Goal: Information Seeking & Learning: Find specific fact

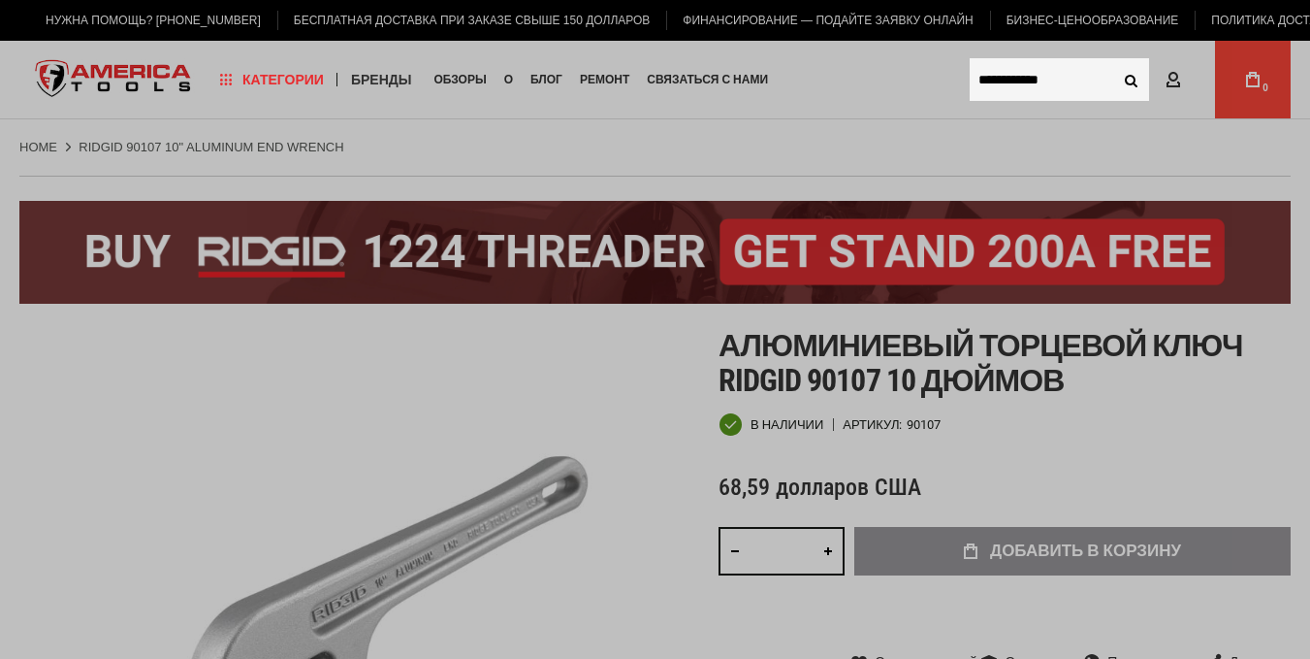
type input "**********"
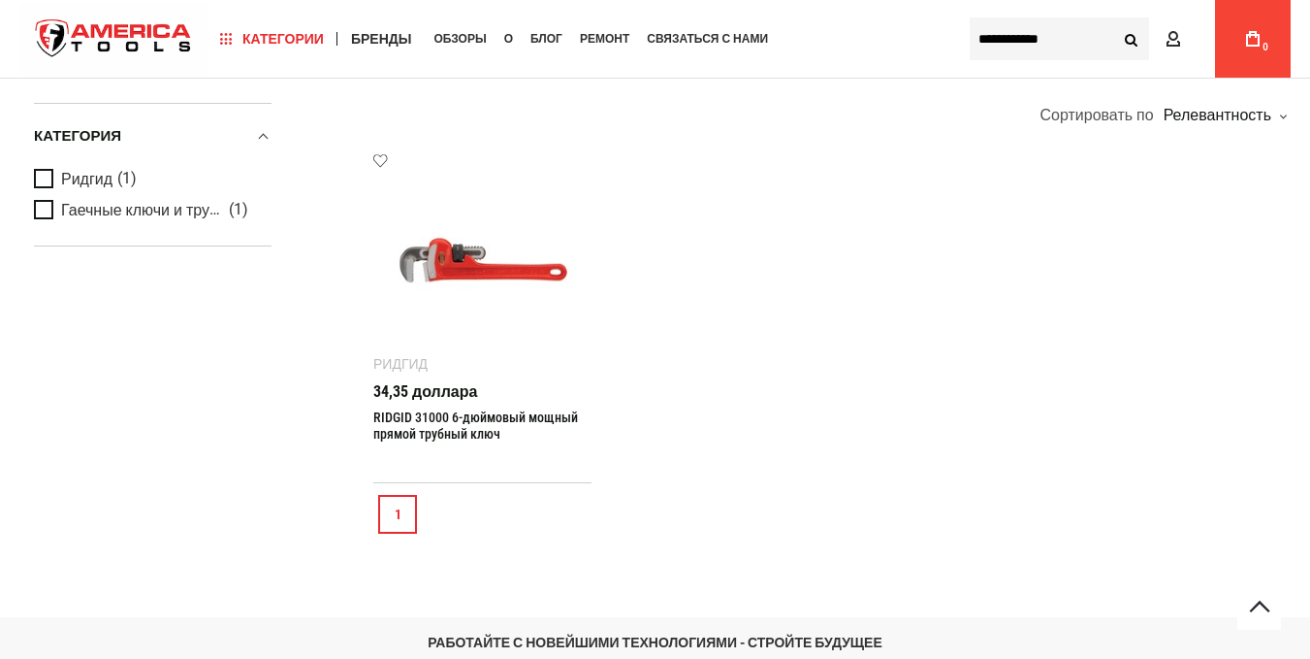
click at [481, 431] on font "RIDGID 31000 6-дюймовый мощный прямой трубный ключ" at bounding box center [475, 425] width 205 height 32
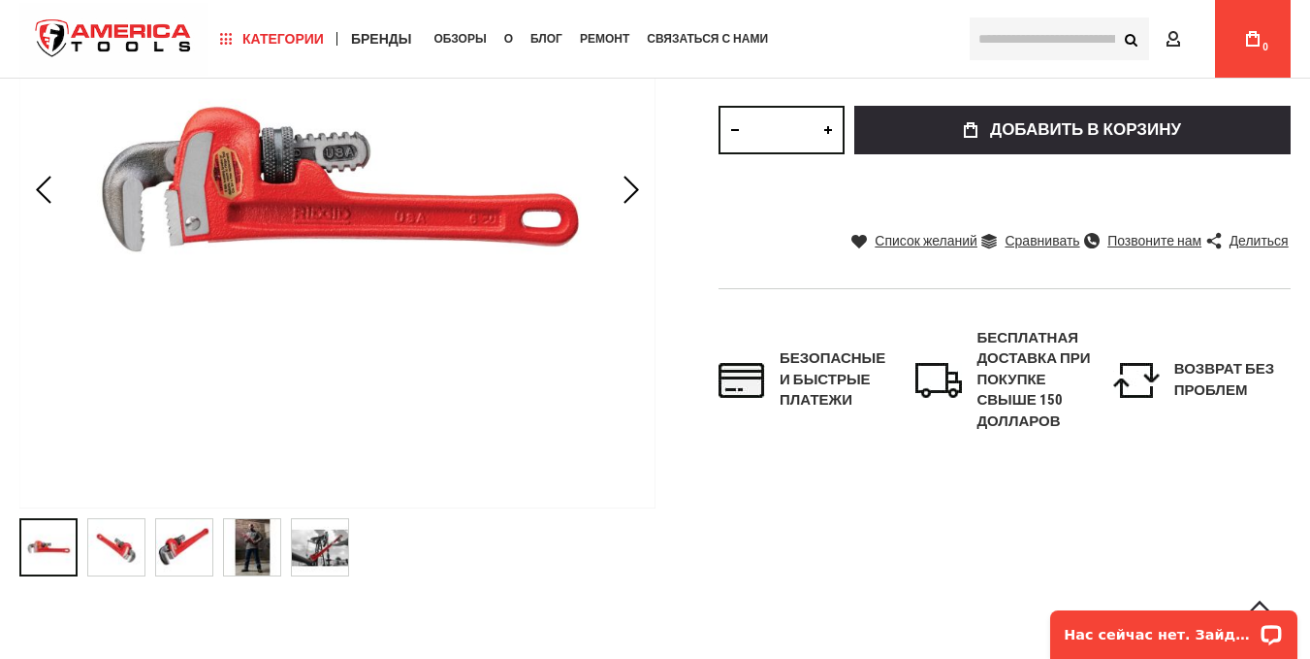
click at [244, 555] on img "RIDGID 31000 6-дюймовый мощный прямой трубный ключ" at bounding box center [252, 547] width 56 height 56
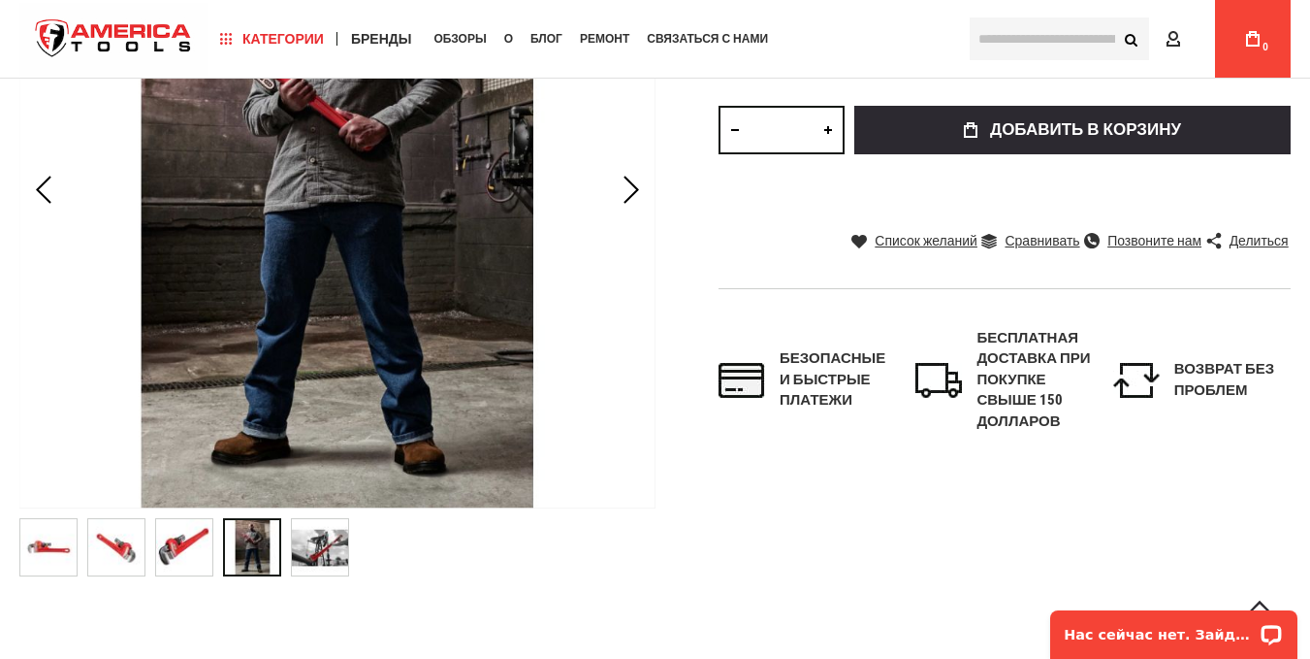
click at [322, 557] on img "RIDGID 31000 6-дюймовый мощный прямой трубный ключ" at bounding box center [320, 547] width 56 height 56
